Goal: Information Seeking & Learning: Check status

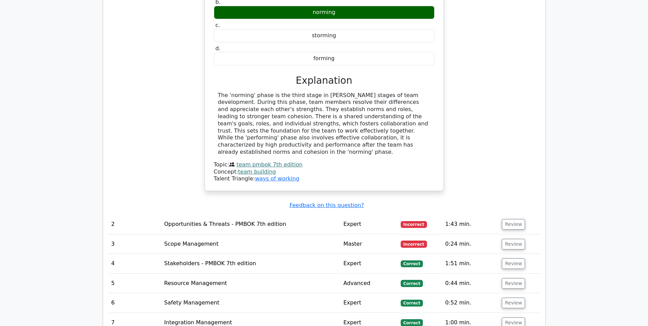
scroll to position [990, 0]
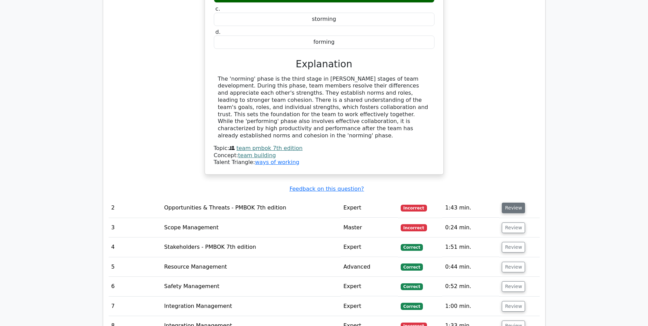
click at [507, 203] on button "Review" at bounding box center [513, 208] width 23 height 11
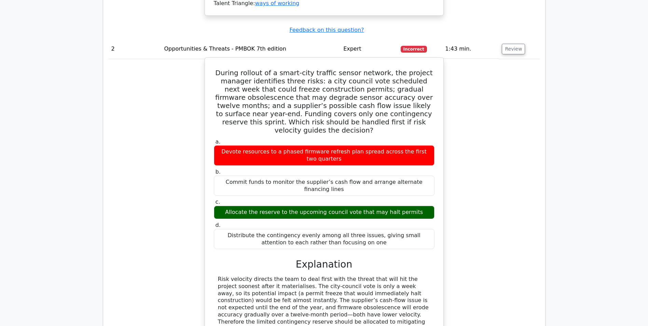
scroll to position [1161, 0]
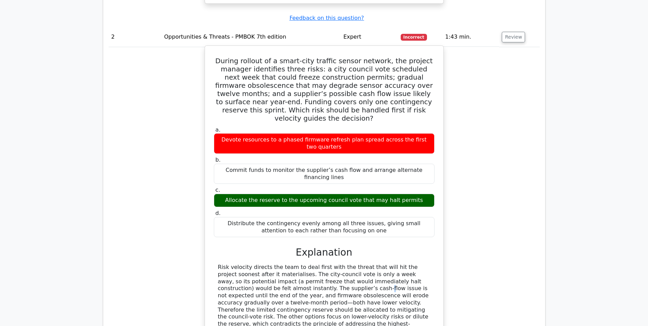
click at [228, 264] on div "Risk velocity directs the team to deal first with the threat that will hit the …" at bounding box center [324, 299] width 213 height 71
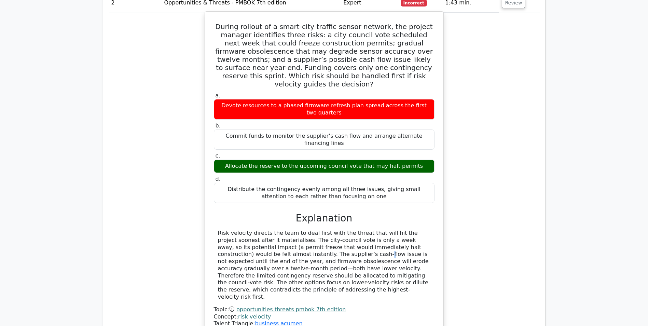
scroll to position [1229, 0]
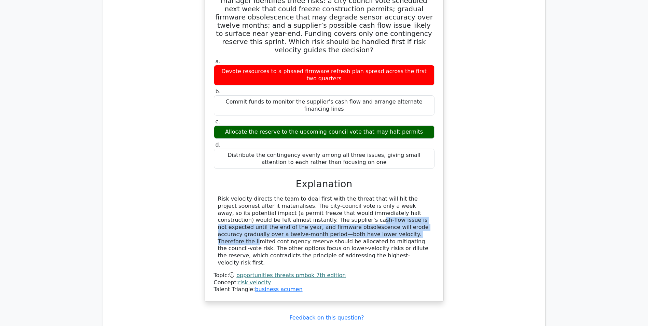
drag, startPoint x: 218, startPoint y: 189, endPoint x: 252, endPoint y: 204, distance: 36.9
click at [252, 204] on div "Risk velocity directs the team to deal first with the threat that will hit the …" at bounding box center [324, 230] width 213 height 71
drag, startPoint x: 252, startPoint y: 204, endPoint x: 246, endPoint y: 202, distance: 6.2
copy div "The supplier’s cash-flow issue is not expected until the end of the year, and f…"
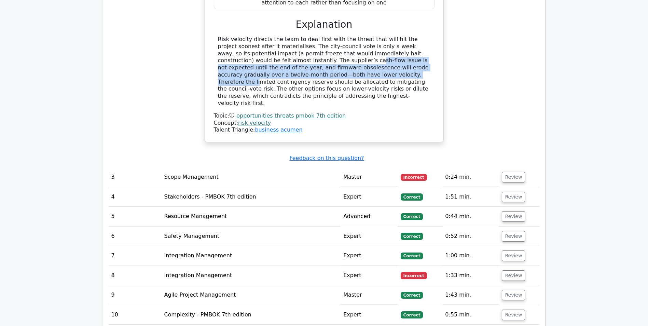
scroll to position [1400, 0]
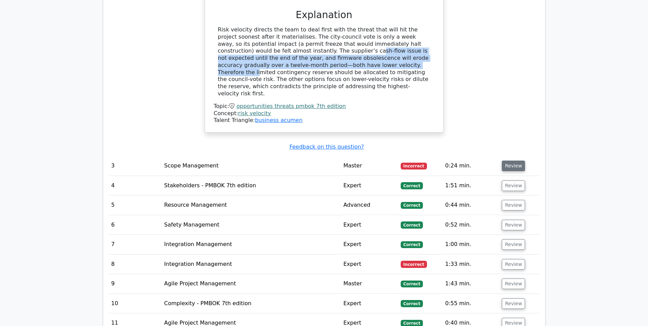
click at [511, 161] on button "Review" at bounding box center [513, 166] width 23 height 11
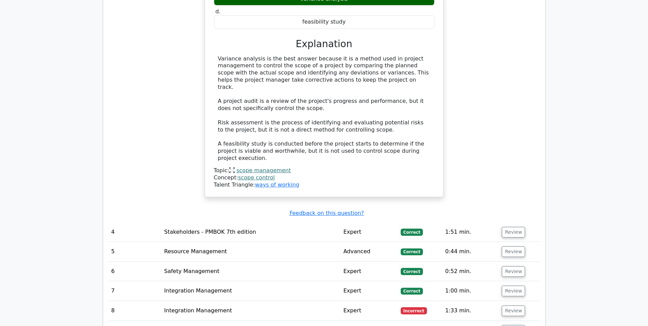
scroll to position [1674, 0]
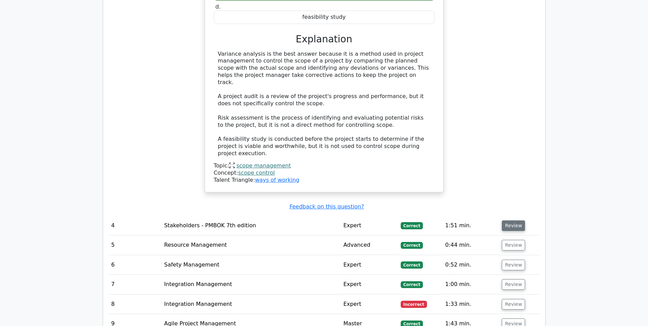
click at [517, 220] on button "Review" at bounding box center [513, 225] width 23 height 11
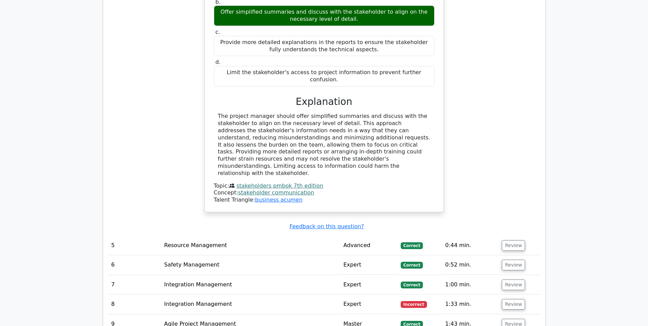
scroll to position [2015, 0]
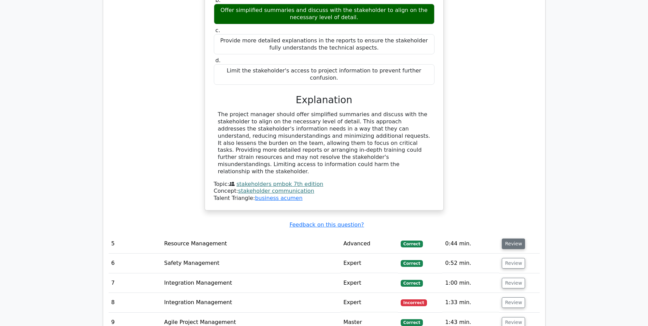
click at [515, 239] on button "Review" at bounding box center [513, 244] width 23 height 11
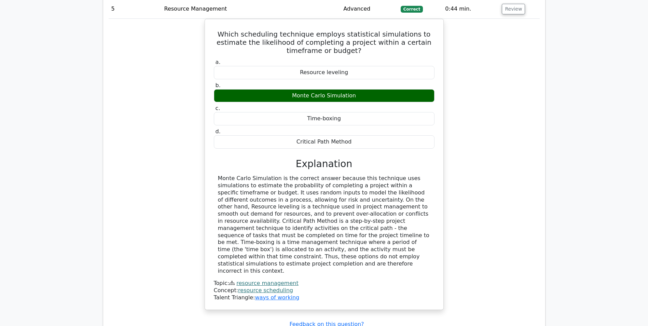
scroll to position [2255, 0]
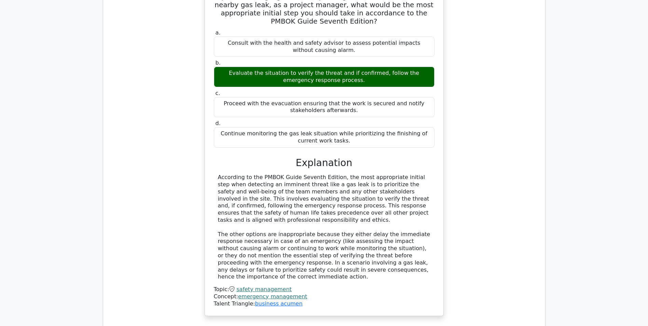
scroll to position [2630, 0]
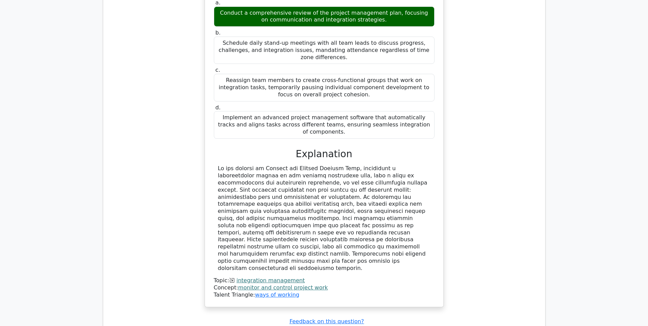
scroll to position [3075, 0]
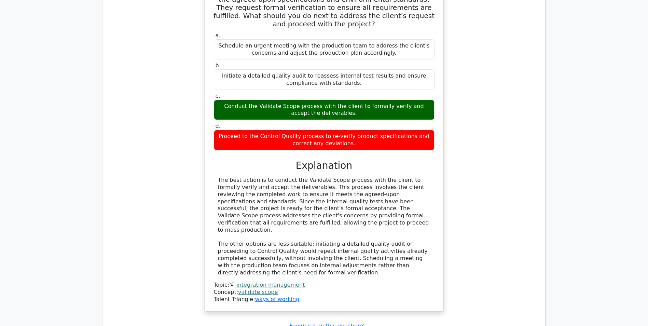
scroll to position [3519, 0]
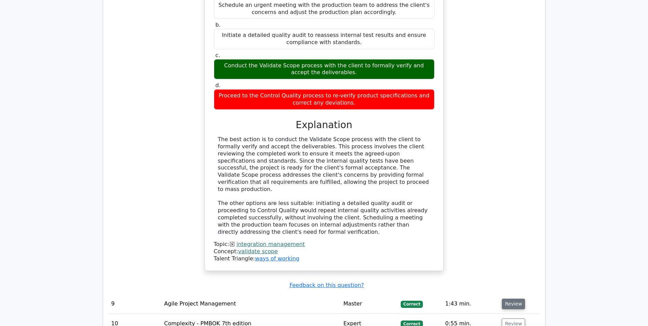
click at [511, 299] on button "Review" at bounding box center [513, 304] width 23 height 11
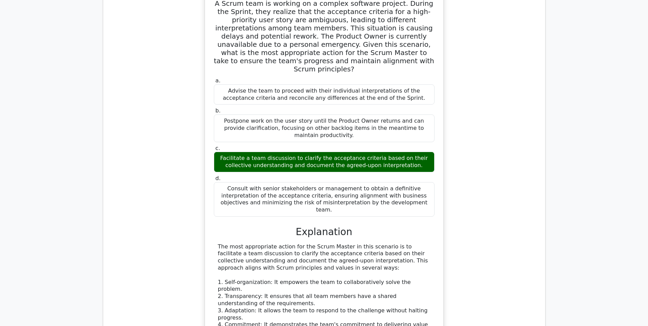
scroll to position [3963, 0]
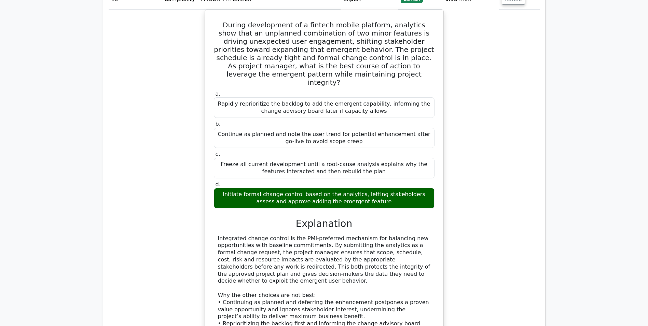
scroll to position [4407, 0]
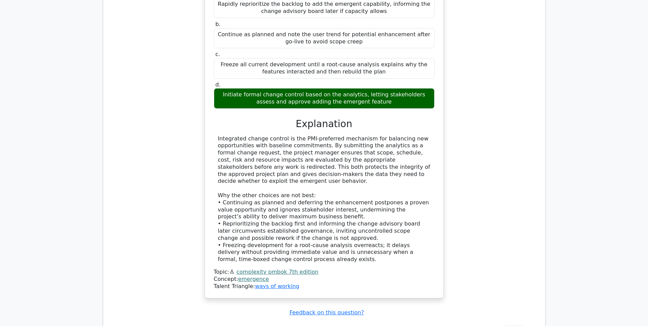
scroll to position [4510, 0]
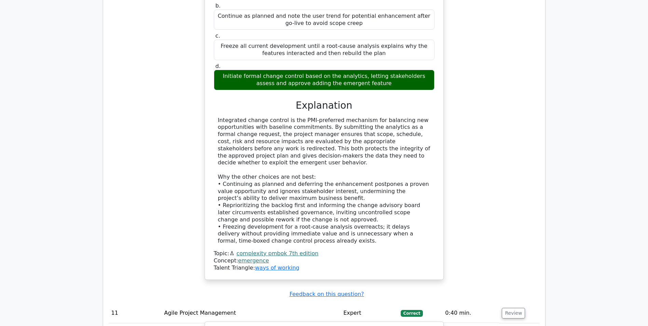
drag, startPoint x: 218, startPoint y: 185, endPoint x: 429, endPoint y: 183, distance: 211.5
copy div "Collaborate with the Product Owner to bring forward items from the product back…"
drag, startPoint x: 216, startPoint y: 116, endPoint x: 430, endPoint y: 237, distance: 245.4
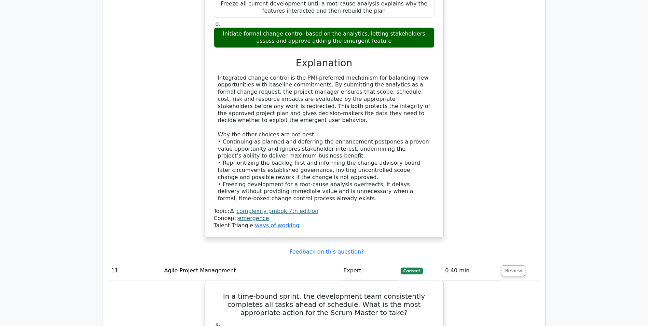
scroll to position [4612, 0]
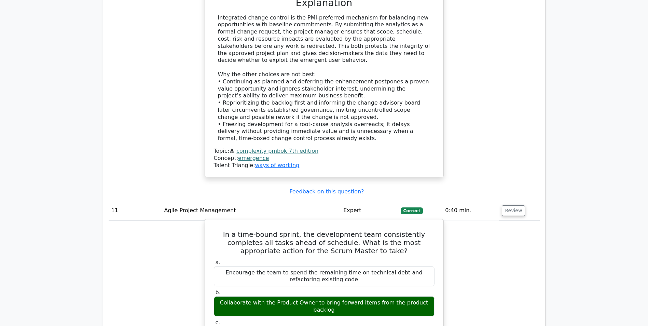
copy div "In a time-bound sprint, the development team consistently completes all tasks a…"
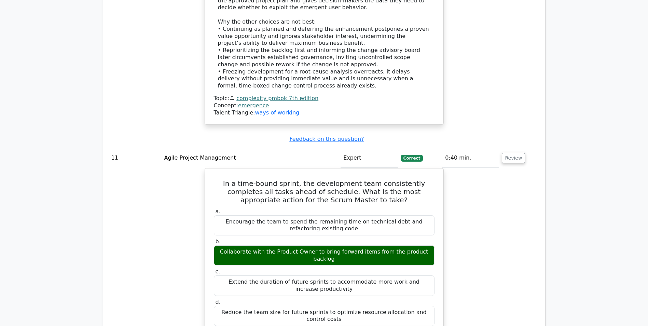
scroll to position [4681, 0]
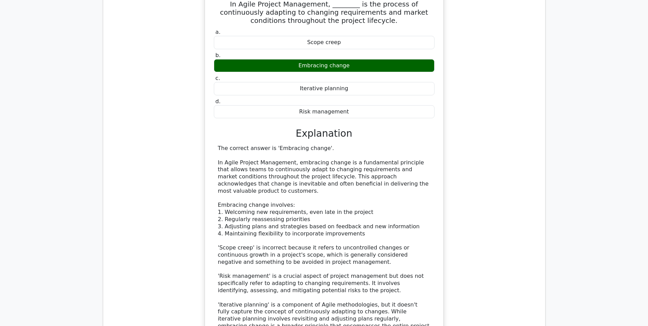
scroll to position [5193, 0]
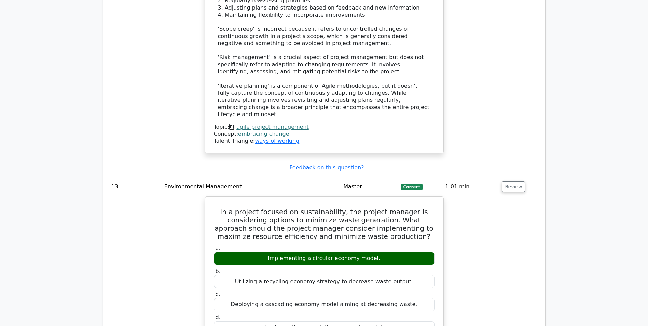
scroll to position [5467, 0]
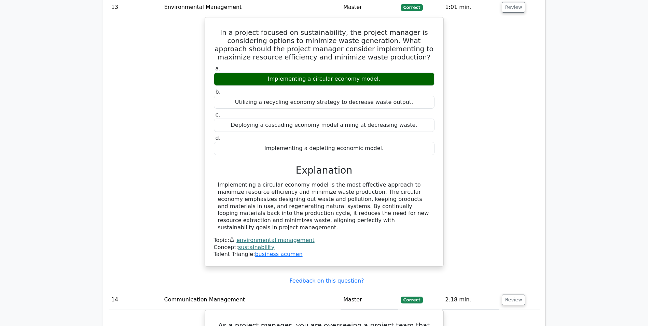
scroll to position [5603, 0]
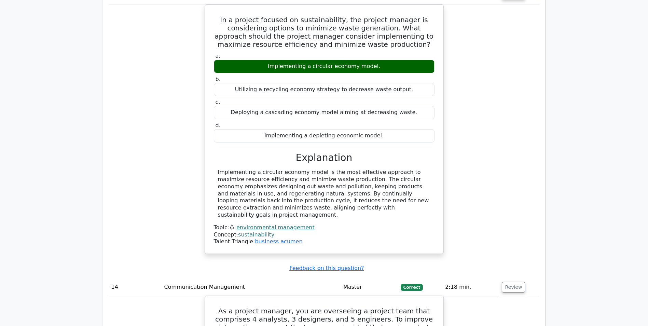
drag, startPoint x: 213, startPoint y: 38, endPoint x: 373, endPoint y: 172, distance: 209.1
copy div "As a project manager, you are overseeing a project team that comprises 4 analys…"
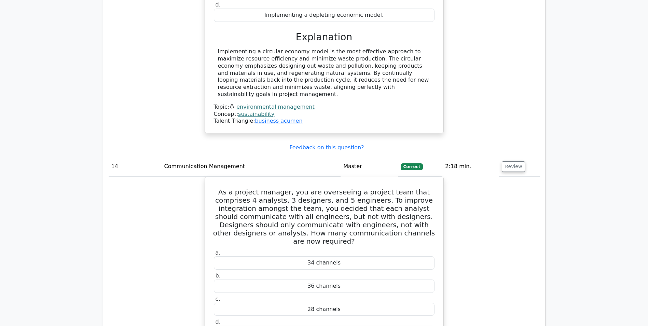
scroll to position [5740, 0]
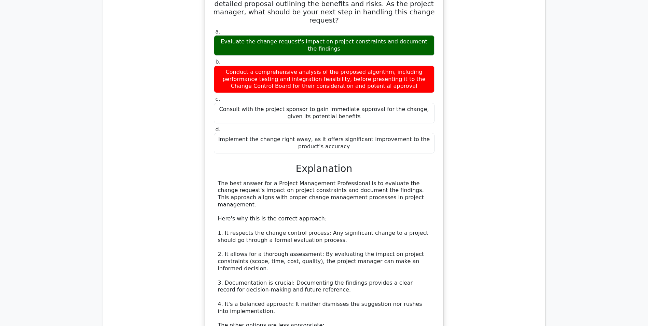
scroll to position [6287, 0]
